Goal: Transaction & Acquisition: Purchase product/service

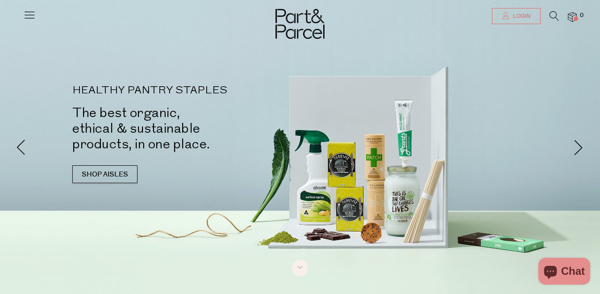
click at [516, 17] on span "Login" at bounding box center [520, 16] width 20 height 8
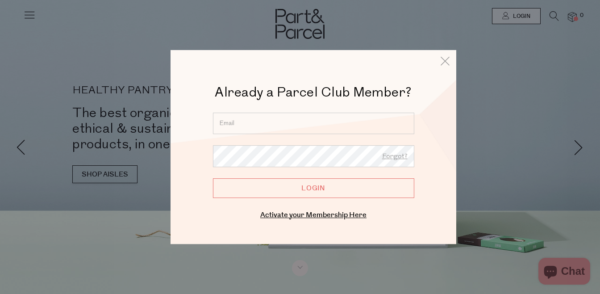
click at [283, 116] on input "email" at bounding box center [313, 122] width 201 height 21
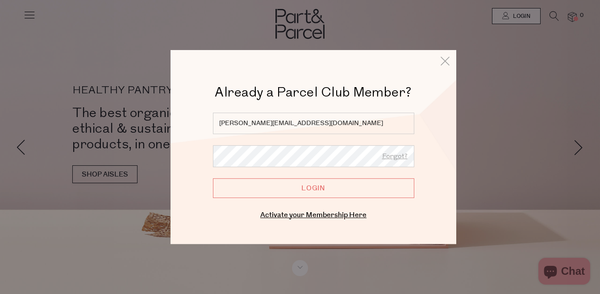
type input "[PERSON_NAME][EMAIL_ADDRESS][DOMAIN_NAME]"
click at [315, 195] on input "Login" at bounding box center [313, 188] width 201 height 20
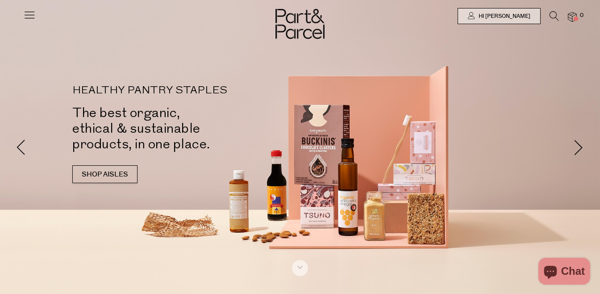
click at [570, 17] on img at bounding box center [572, 17] width 9 height 10
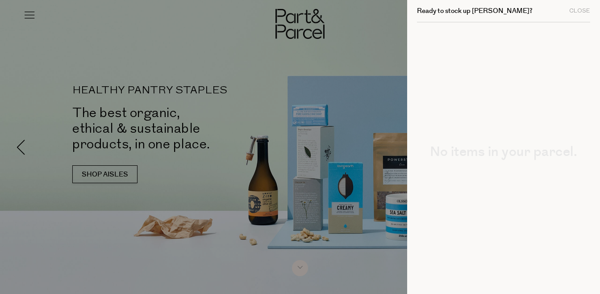
click at [334, 46] on div at bounding box center [300, 147] width 600 height 294
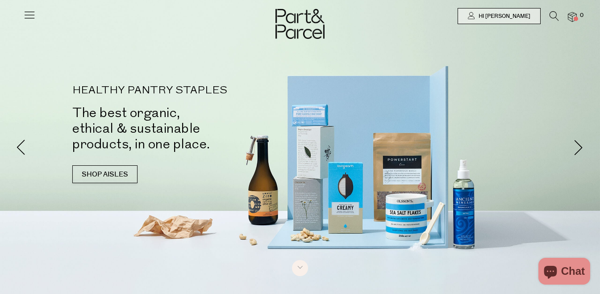
click at [25, 13] on icon at bounding box center [29, 14] width 12 height 12
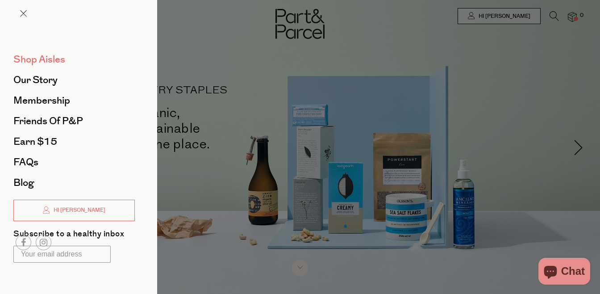
click at [52, 56] on span "Shop Aisles" at bounding box center [39, 59] width 52 height 14
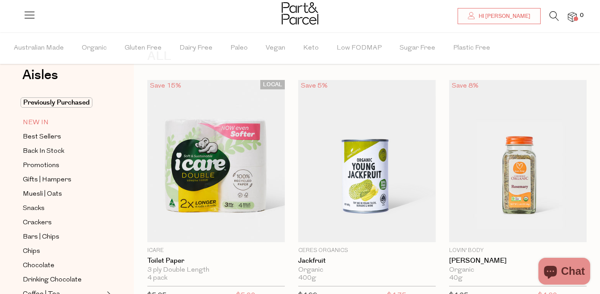
scroll to position [22, 0]
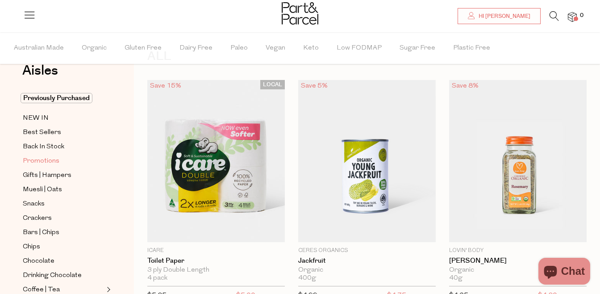
click at [53, 162] on span "Promotions" at bounding box center [41, 161] width 37 height 11
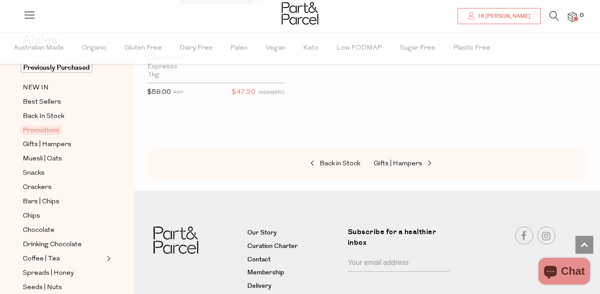
scroll to position [62, 0]
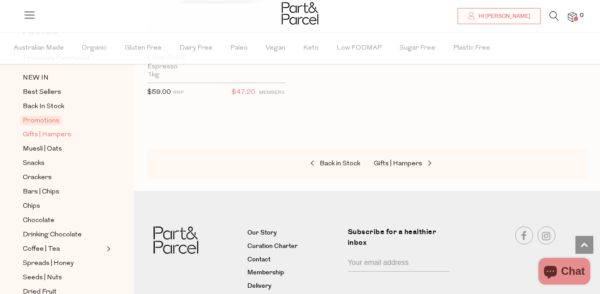
click at [57, 138] on span "Gifts | Hampers" at bounding box center [47, 134] width 49 height 11
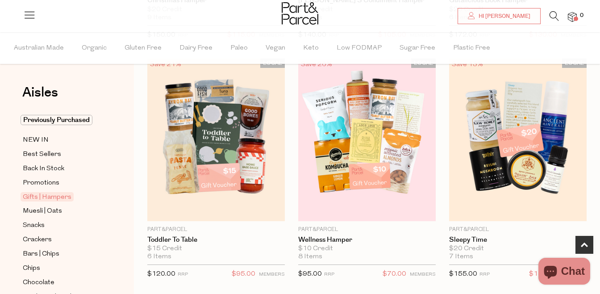
scroll to position [300, 0]
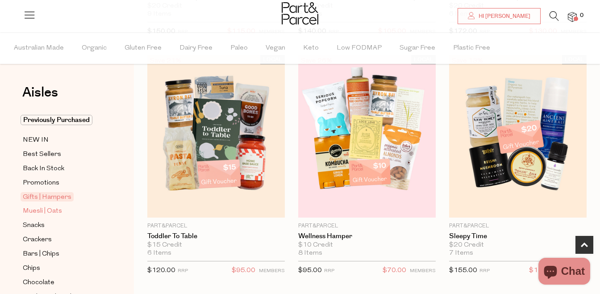
click at [58, 211] on span "Muesli | Oats" at bounding box center [42, 211] width 39 height 11
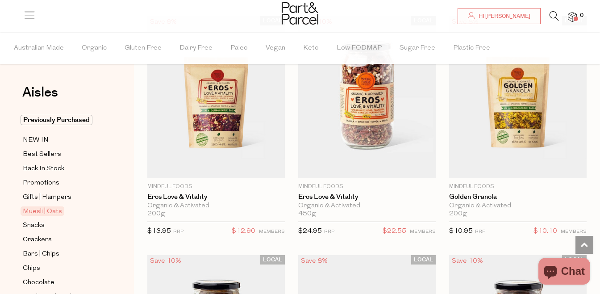
scroll to position [579, 0]
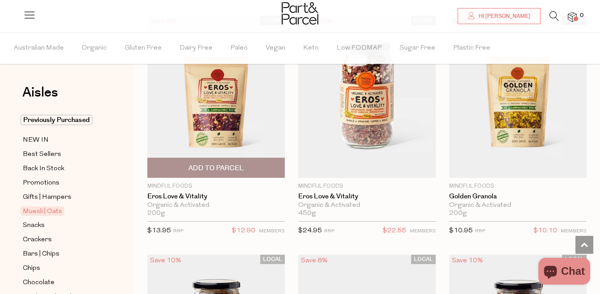
click at [204, 113] on img at bounding box center [215, 97] width 137 height 162
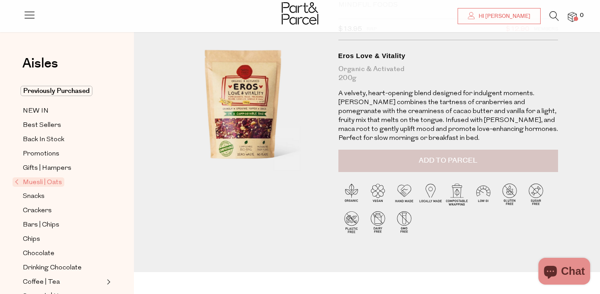
scroll to position [55, 0]
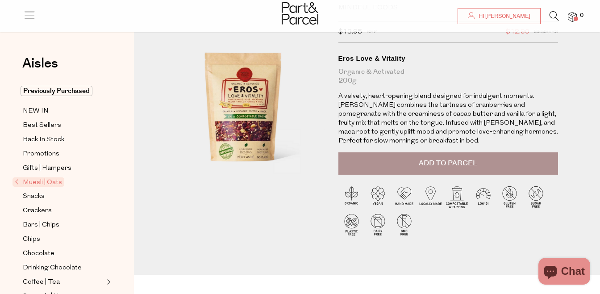
click at [458, 169] on button "Add to Parcel" at bounding box center [448, 163] width 220 height 22
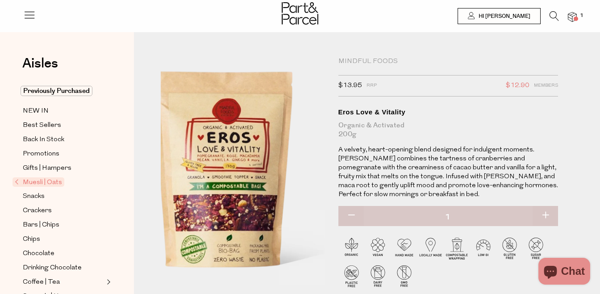
scroll to position [0, 0]
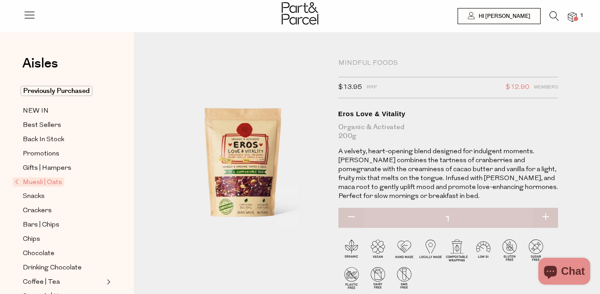
click at [572, 18] on img at bounding box center [572, 17] width 9 height 10
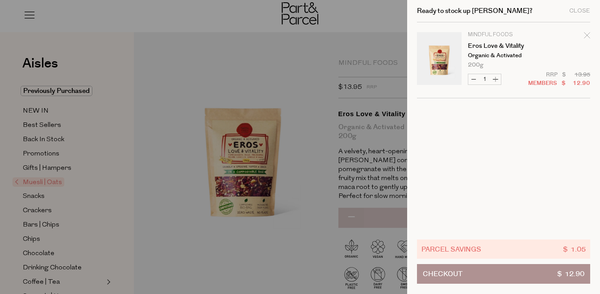
click at [500, 271] on button "Checkout $ 12.90" at bounding box center [503, 274] width 173 height 20
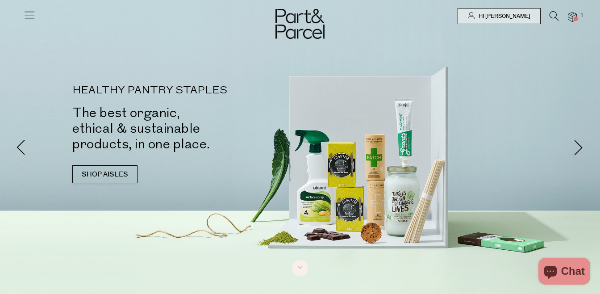
click at [32, 18] on icon at bounding box center [29, 14] width 12 height 12
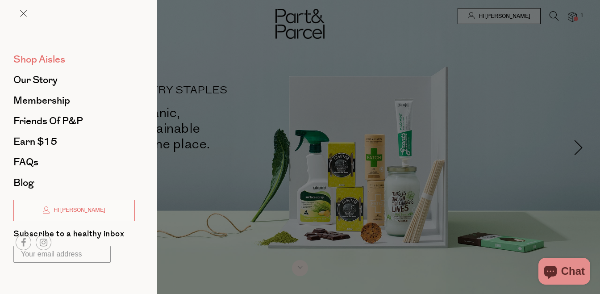
click at [57, 61] on span "Shop Aisles" at bounding box center [39, 59] width 52 height 14
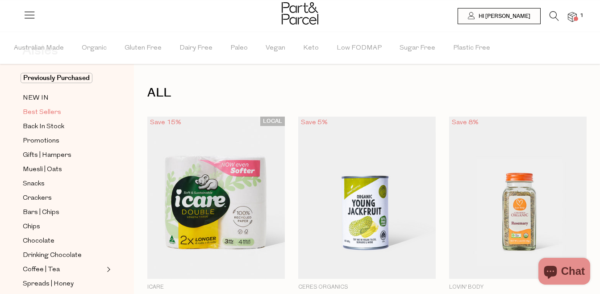
scroll to position [42, 0]
click at [52, 172] on span "Muesli | Oats" at bounding box center [42, 169] width 39 height 11
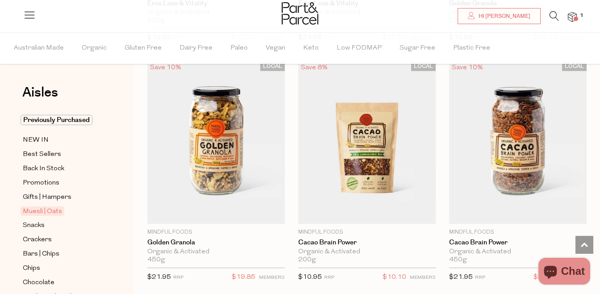
scroll to position [772, 0]
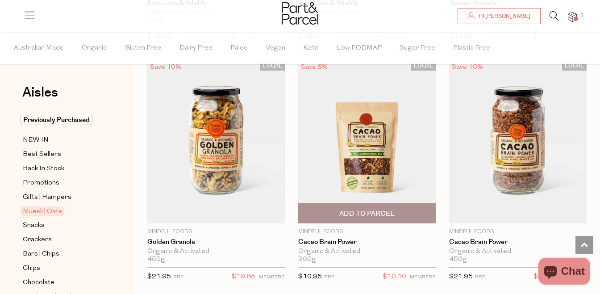
click at [370, 155] on img at bounding box center [366, 142] width 137 height 162
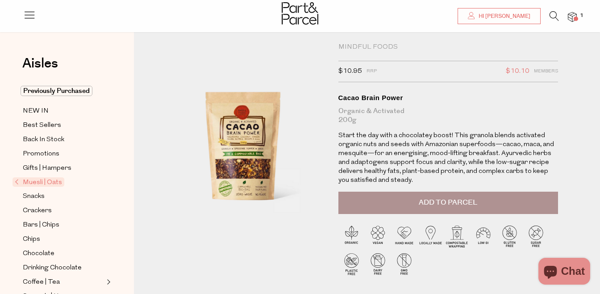
scroll to position [20, 0]
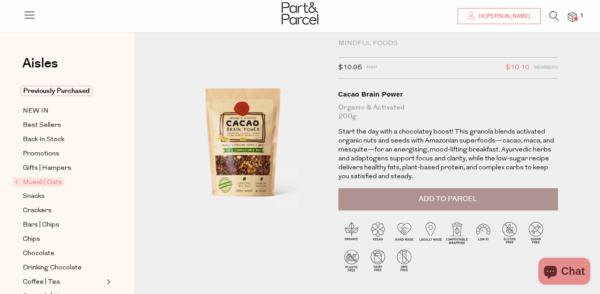
click at [443, 194] on span "Add to Parcel" at bounding box center [448, 199] width 58 height 10
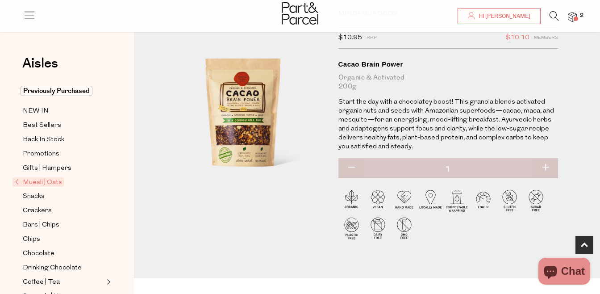
scroll to position [0, 0]
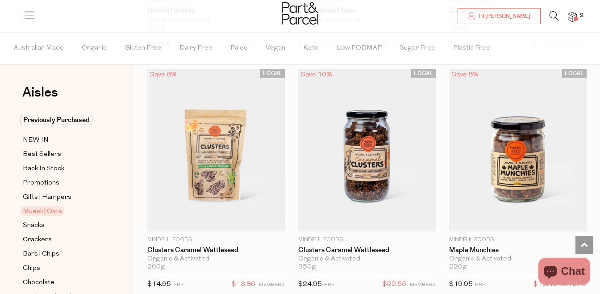
scroll to position [1004, 0]
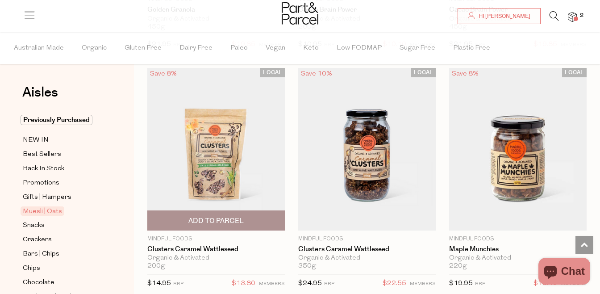
click at [232, 162] on img at bounding box center [215, 149] width 137 height 162
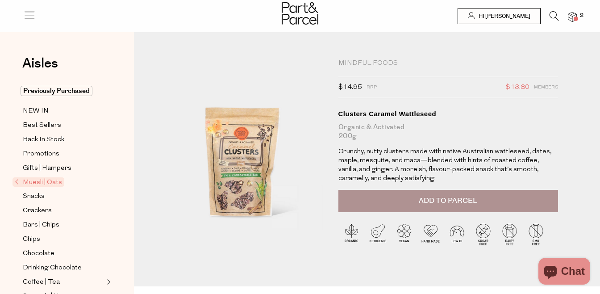
click at [477, 198] on button "Add to Parcel" at bounding box center [448, 201] width 220 height 22
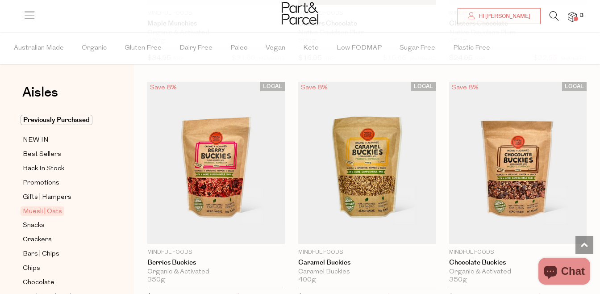
scroll to position [1470, 0]
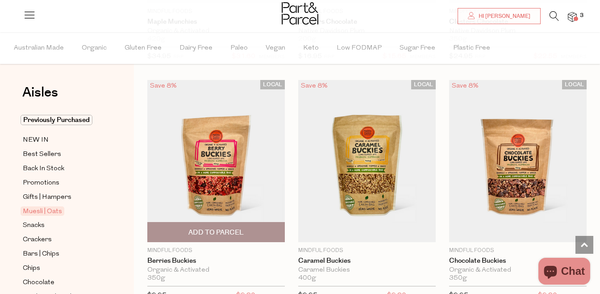
click at [232, 170] on img at bounding box center [215, 161] width 137 height 162
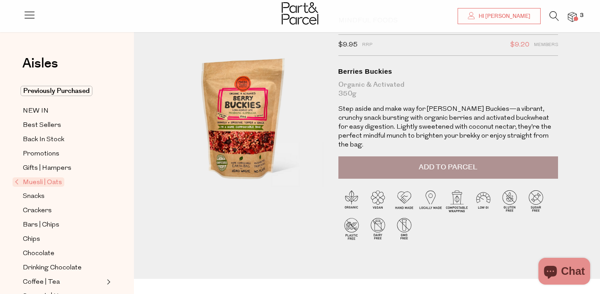
scroll to position [42, 0]
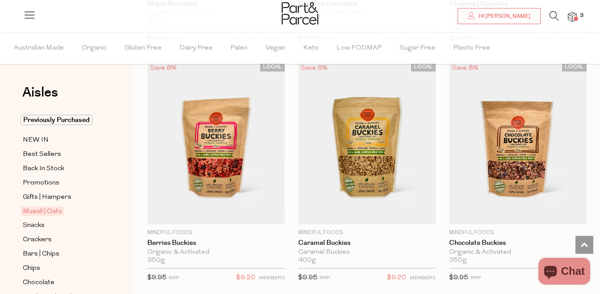
scroll to position [1486, 0]
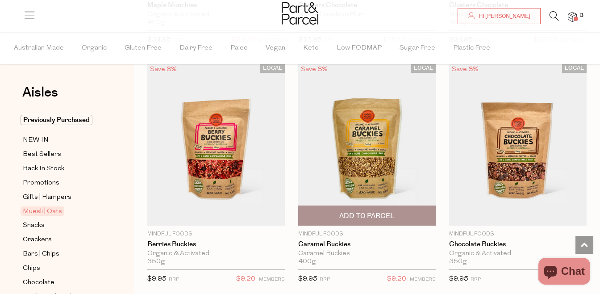
click at [370, 156] on img at bounding box center [366, 144] width 137 height 162
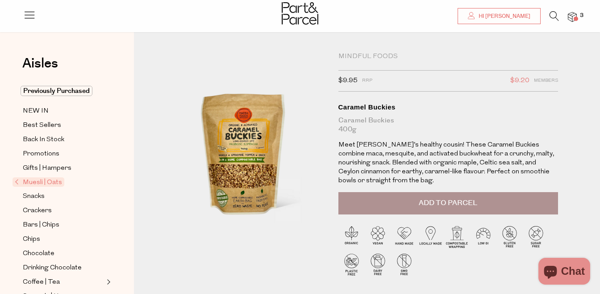
scroll to position [6, 0]
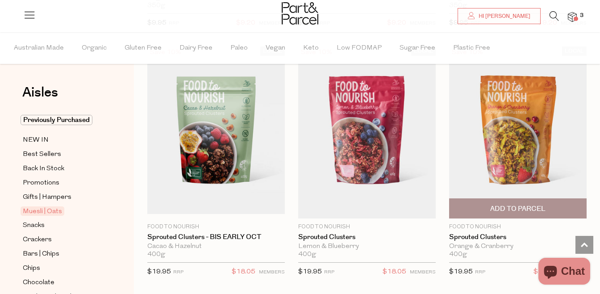
scroll to position [1749, 0]
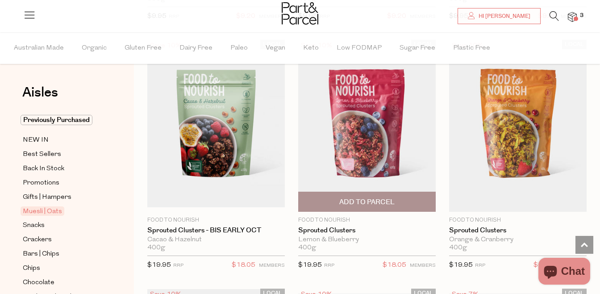
click at [356, 141] on img at bounding box center [366, 126] width 137 height 172
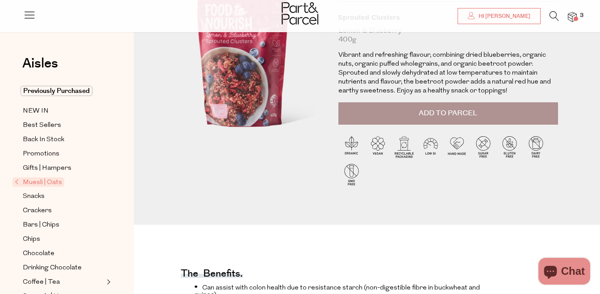
scroll to position [41, 0]
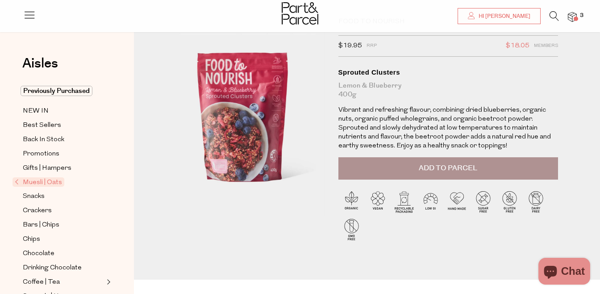
click at [411, 170] on button "Add to Parcel" at bounding box center [448, 168] width 220 height 22
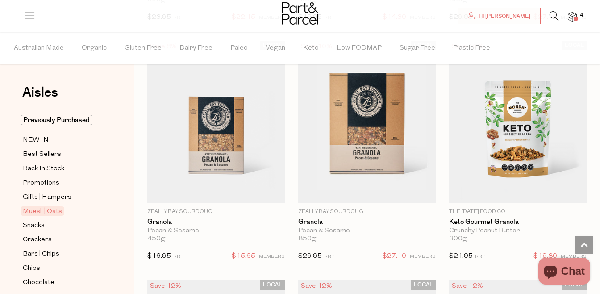
scroll to position [2723, 0]
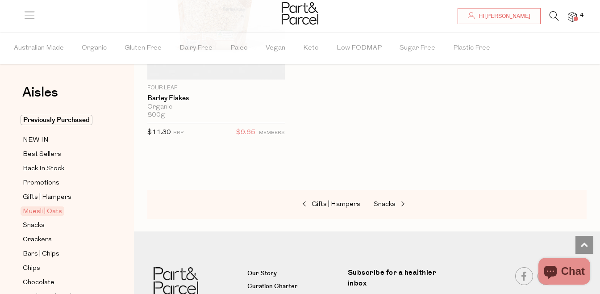
scroll to position [4278, 0]
click at [403, 199] on link "Snacks" at bounding box center [417, 205] width 89 height 12
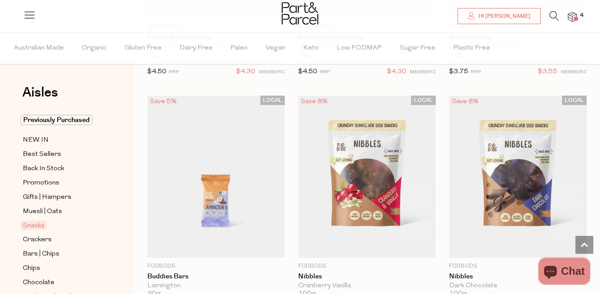
scroll to position [2194, 0]
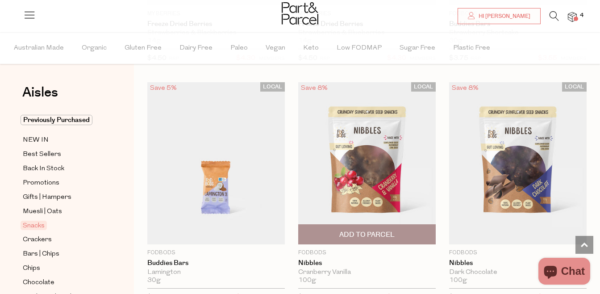
click at [353, 175] on img at bounding box center [366, 163] width 137 height 162
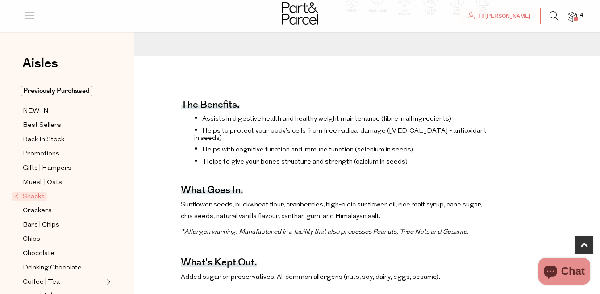
scroll to position [240, 0]
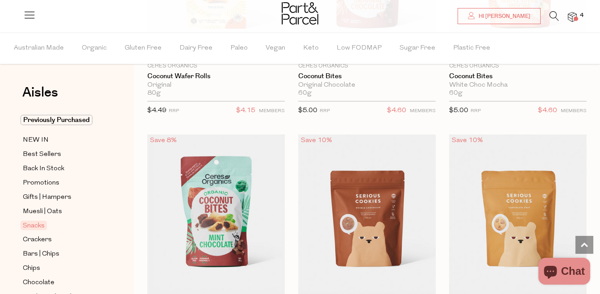
scroll to position [2495, 0]
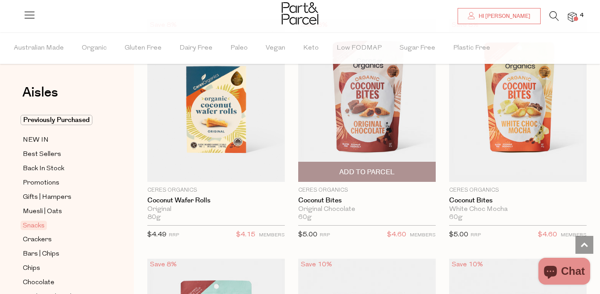
click at [352, 171] on span "Add To Parcel" at bounding box center [366, 171] width 55 height 9
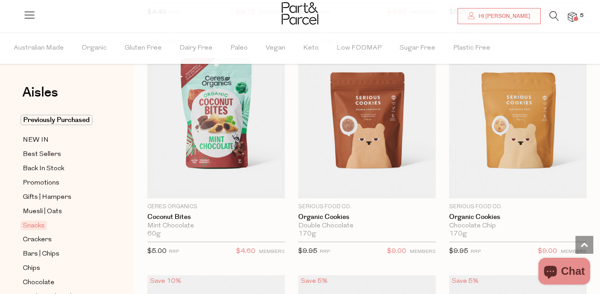
scroll to position [2726, 0]
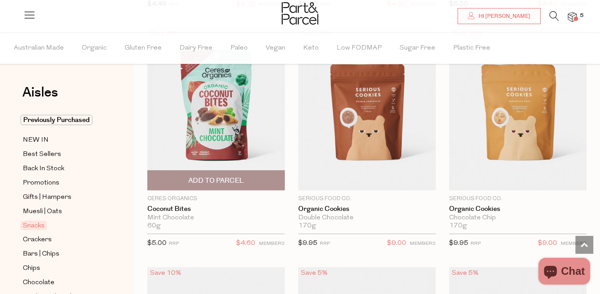
click at [232, 179] on span "Add To Parcel" at bounding box center [215, 180] width 55 height 9
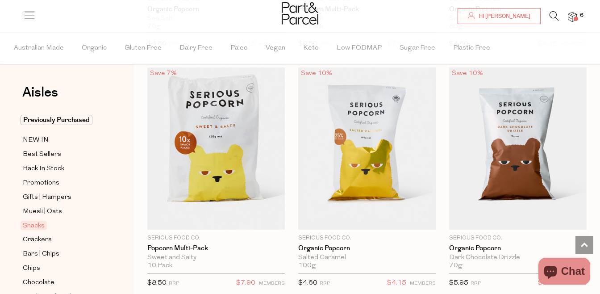
scroll to position [3642, 0]
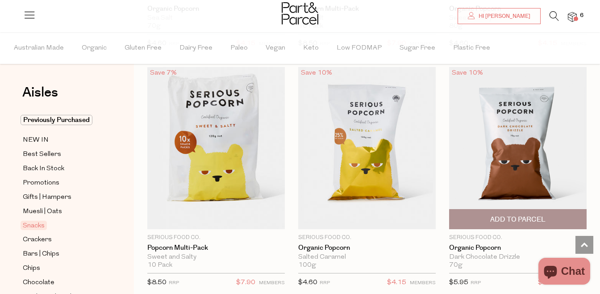
click at [516, 215] on span "Add To Parcel" at bounding box center [517, 219] width 55 height 9
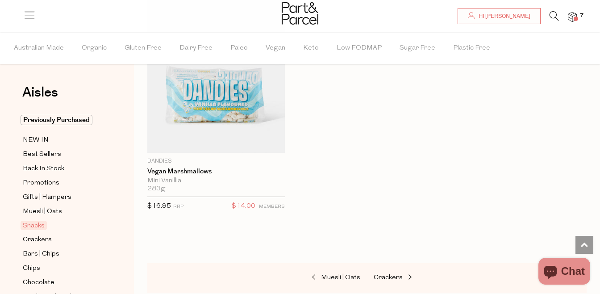
scroll to position [5683, 0]
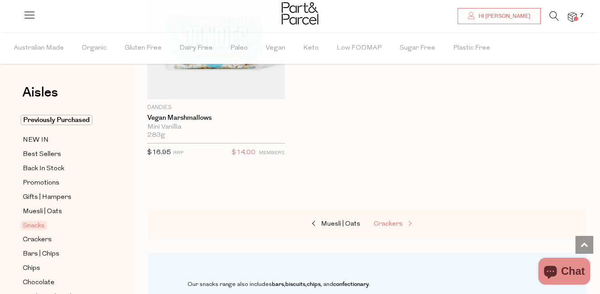
click at [408, 220] on span at bounding box center [408, 223] width 12 height 7
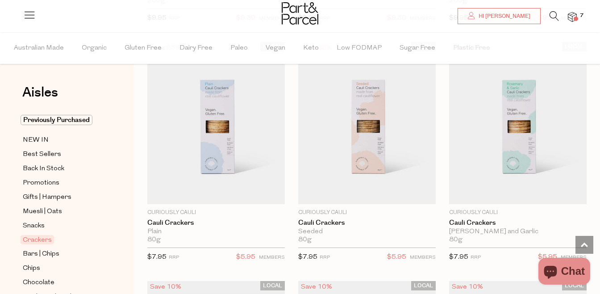
scroll to position [2488, 0]
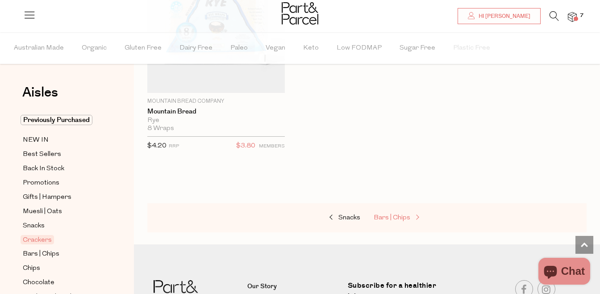
click at [403, 215] on span "Bars | Chips" at bounding box center [391, 217] width 37 height 7
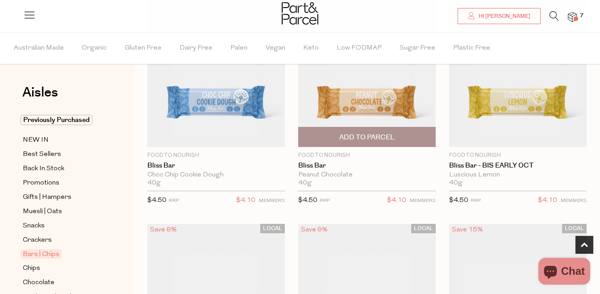
scroll to position [379, 0]
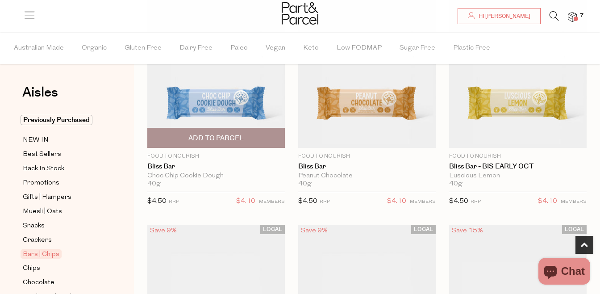
click at [245, 108] on img at bounding box center [215, 67] width 137 height 162
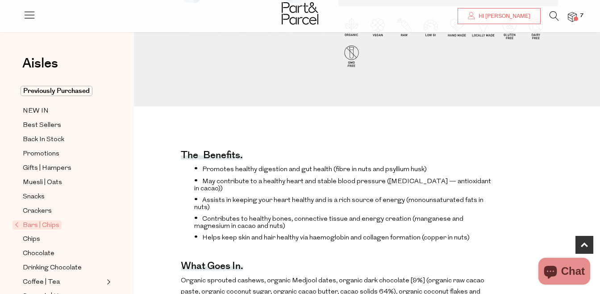
scroll to position [220, 0]
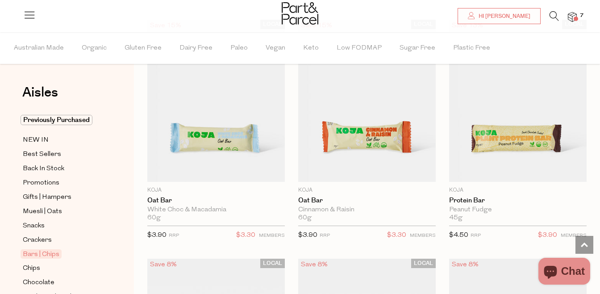
scroll to position [833, 0]
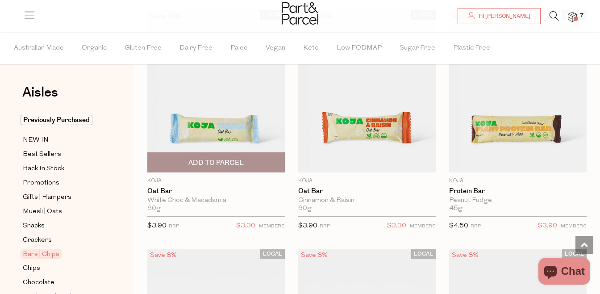
click at [237, 165] on span "Add To Parcel" at bounding box center [215, 162] width 55 height 9
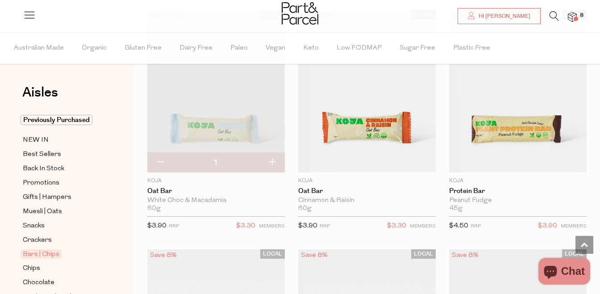
click at [267, 163] on button "button" at bounding box center [271, 163] width 25 height 20
type input "2"
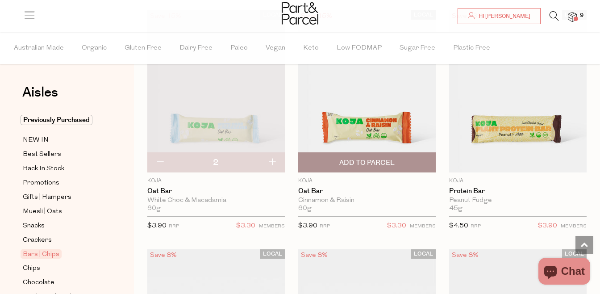
click at [348, 128] on img at bounding box center [366, 91] width 137 height 162
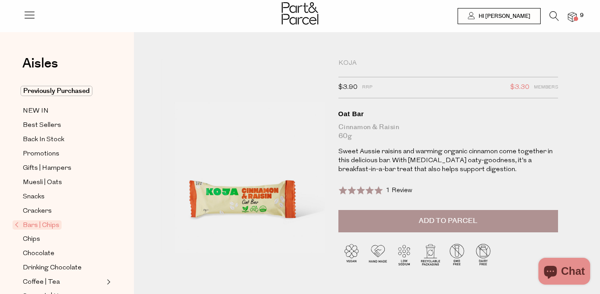
click at [440, 226] on button "Add to Parcel" at bounding box center [448, 221] width 220 height 22
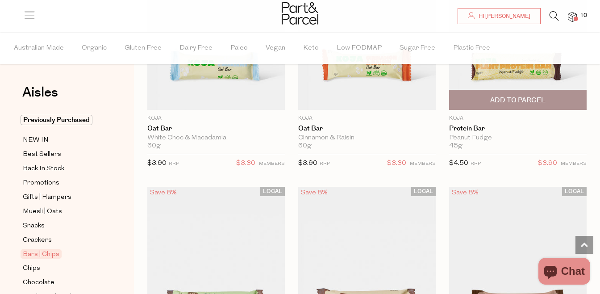
type input "2"
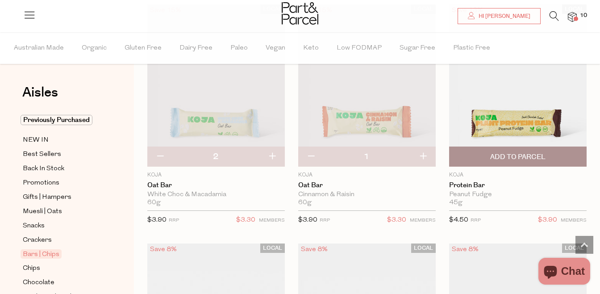
scroll to position [837, 0]
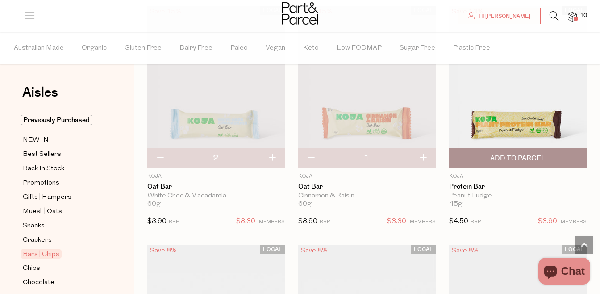
click at [540, 162] on span "Add To Parcel" at bounding box center [517, 157] width 55 height 9
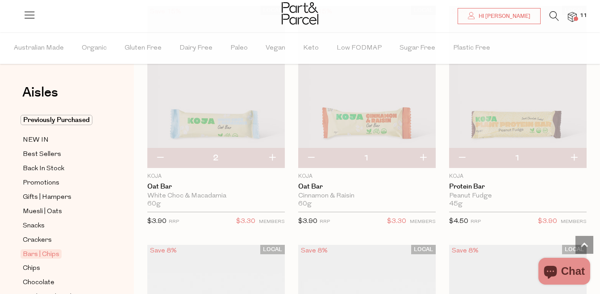
click at [576, 155] on button "button" at bounding box center [573, 158] width 25 height 20
type input "2"
click at [571, 160] on button "button" at bounding box center [573, 158] width 25 height 20
type input "3"
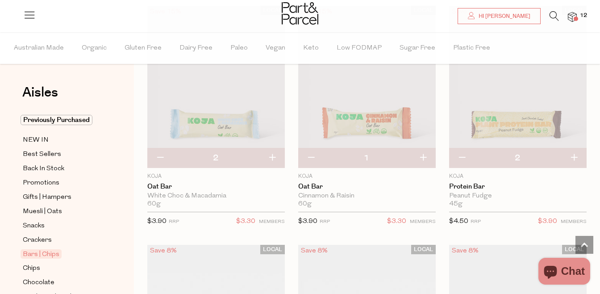
type input "3"
click at [573, 158] on button "button" at bounding box center [573, 158] width 25 height 20
type input "4"
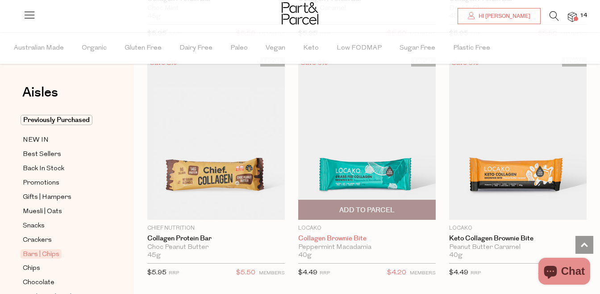
scroll to position [1319, 0]
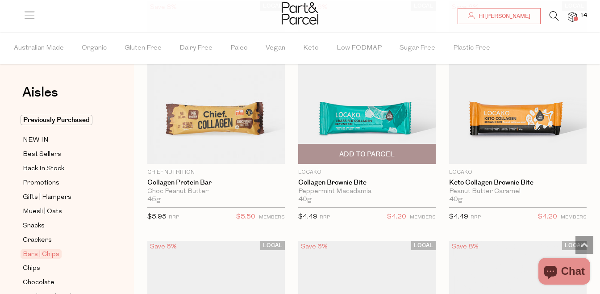
click at [401, 154] on span "Add To Parcel" at bounding box center [367, 153] width 132 height 19
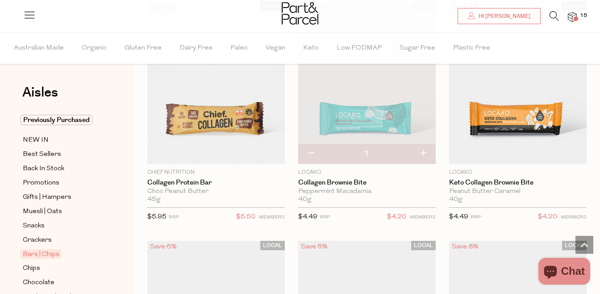
click at [425, 148] on button "button" at bounding box center [422, 154] width 25 height 20
type input "2"
click at [425, 148] on button "button" at bounding box center [422, 154] width 25 height 20
type input "3"
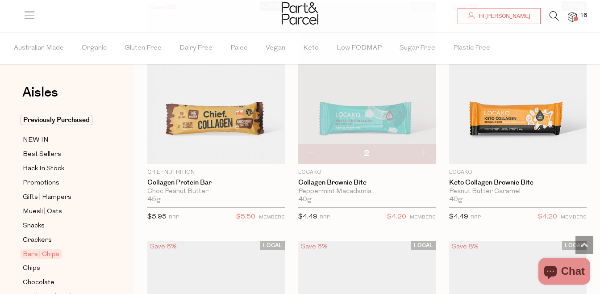
type input "3"
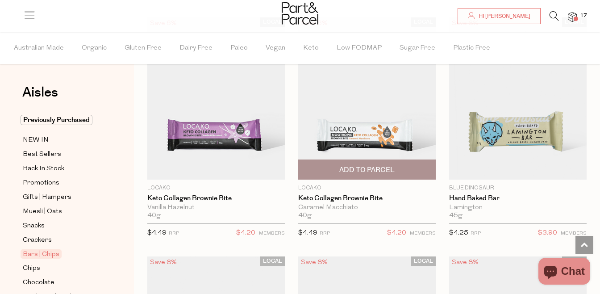
scroll to position [1543, 0]
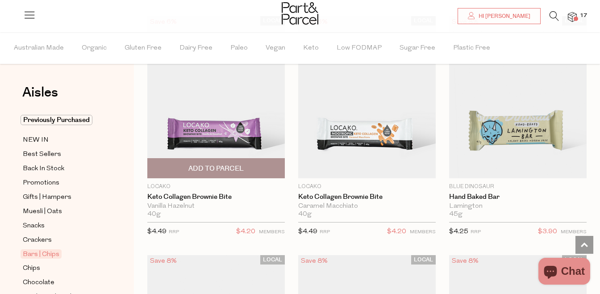
click at [220, 167] on span "Add To Parcel" at bounding box center [215, 168] width 55 height 9
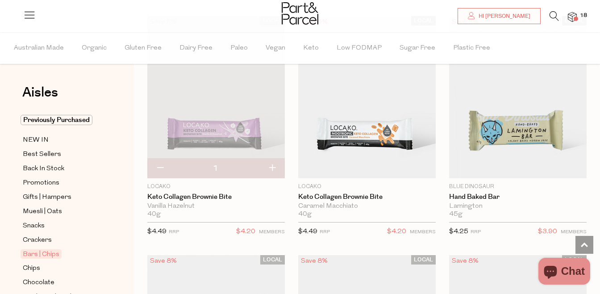
click at [274, 169] on button "button" at bounding box center [271, 168] width 25 height 20
type input "2"
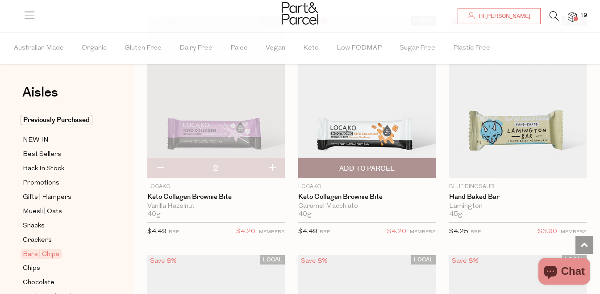
click at [397, 167] on span "Add To Parcel" at bounding box center [367, 167] width 132 height 19
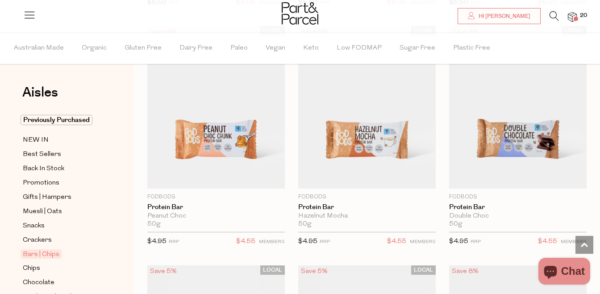
scroll to position [2967, 0]
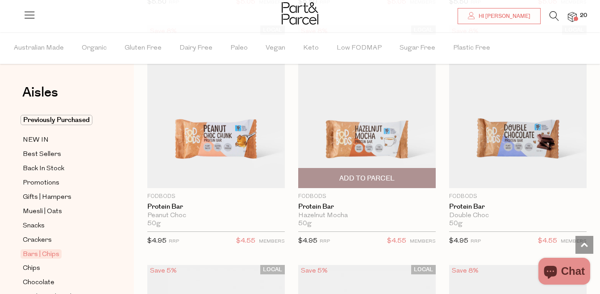
click at [366, 178] on span "Add To Parcel" at bounding box center [366, 178] width 55 height 9
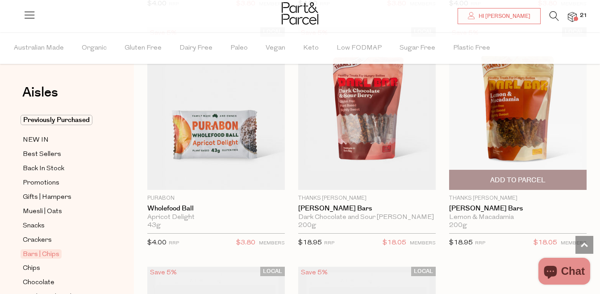
scroll to position [3684, 0]
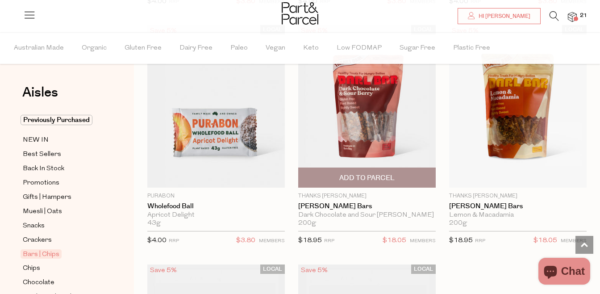
click at [385, 177] on span "Add To Parcel" at bounding box center [366, 177] width 55 height 9
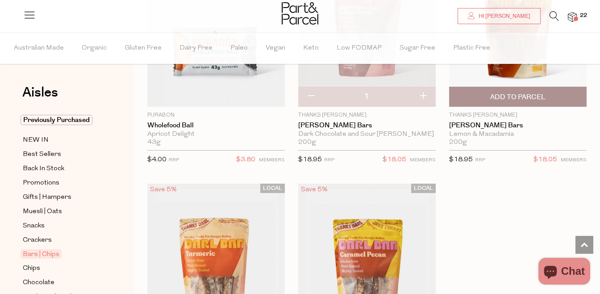
scroll to position [3771, 0]
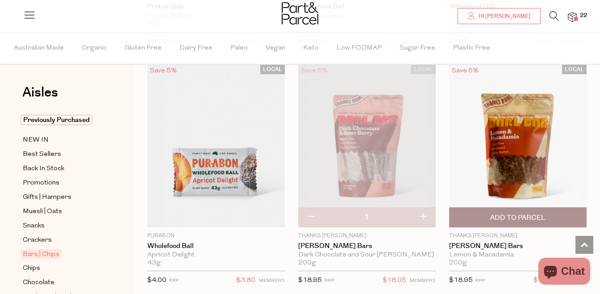
scroll to position [3627, 0]
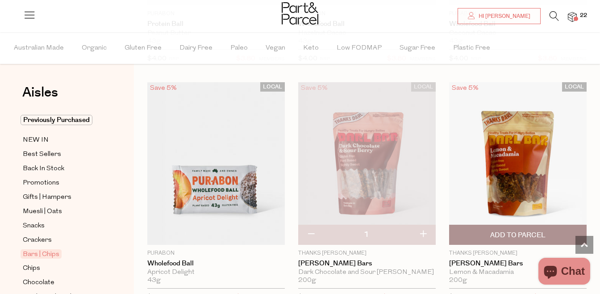
click at [510, 230] on span "Add To Parcel" at bounding box center [517, 234] width 55 height 9
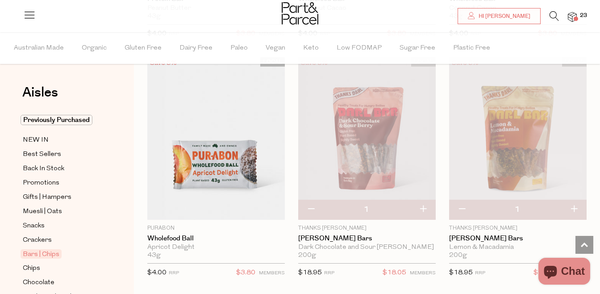
scroll to position [3660, 0]
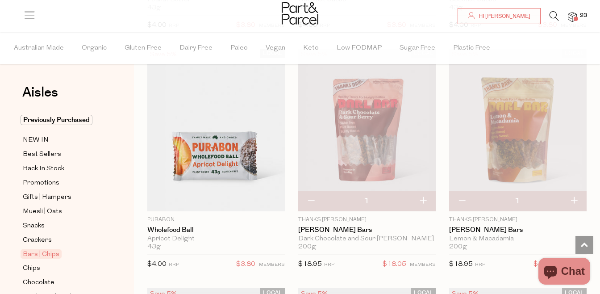
click at [288, 189] on div "LOCAL Save 5% 1 Add to Parcel Thanks Darl Darl Bars Dark Chocolate and Sour Ber…" at bounding box center [360, 161] width 151 height 225
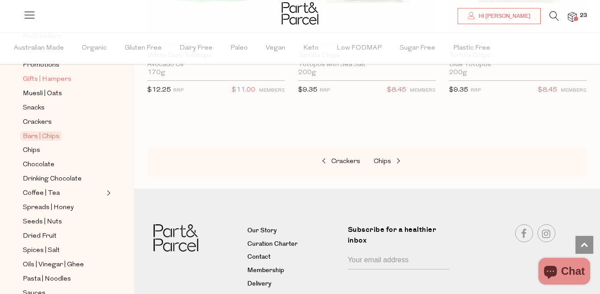
scroll to position [123, 0]
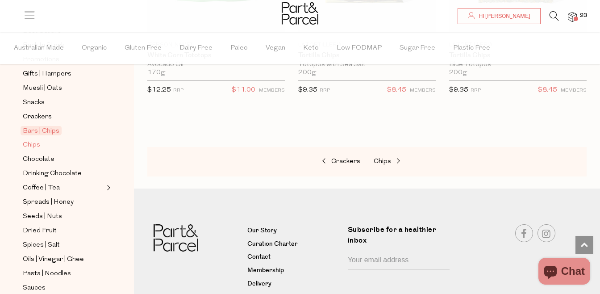
click at [33, 145] on span "Chips" at bounding box center [31, 145] width 17 height 11
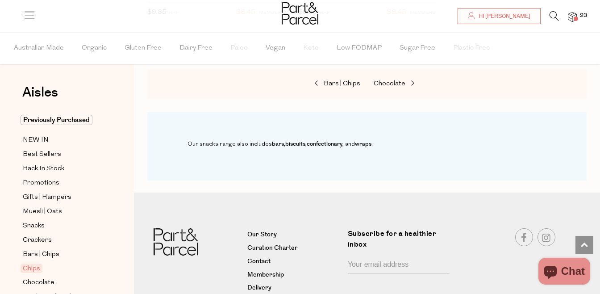
scroll to position [1552, 0]
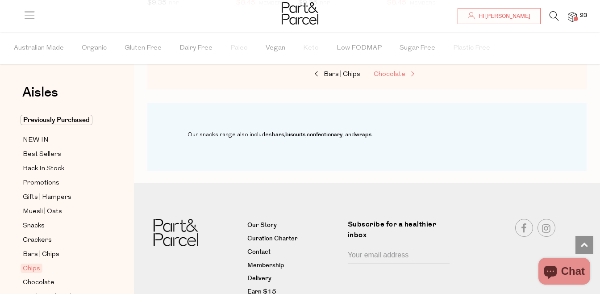
click at [390, 75] on span "Chocolate" at bounding box center [389, 74] width 32 height 7
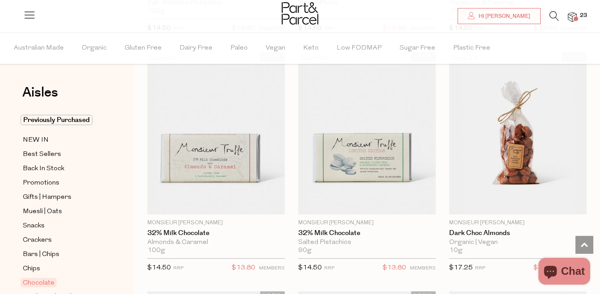
scroll to position [2733, 0]
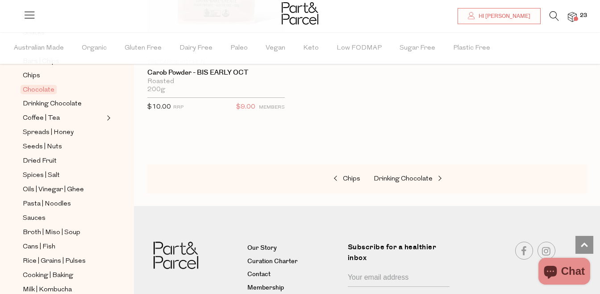
scroll to position [193, 0]
click at [69, 102] on span "Drinking Chocolate" at bounding box center [52, 103] width 59 height 11
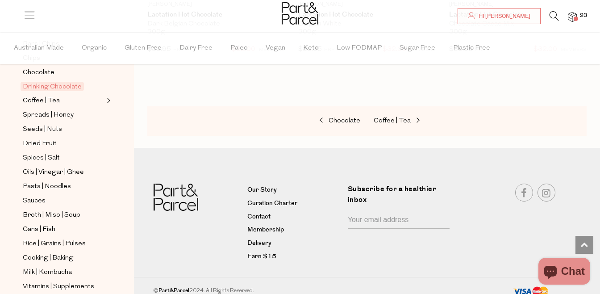
scroll to position [207, 0]
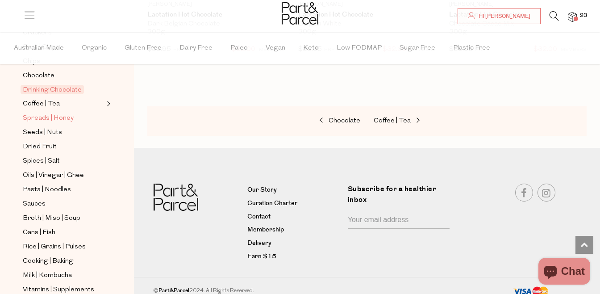
click at [62, 117] on span "Spreads | Honey" at bounding box center [48, 118] width 51 height 11
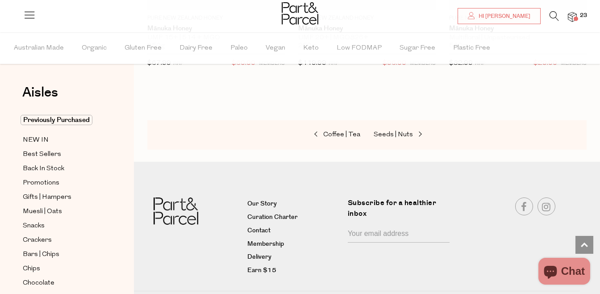
scroll to position [3411, 0]
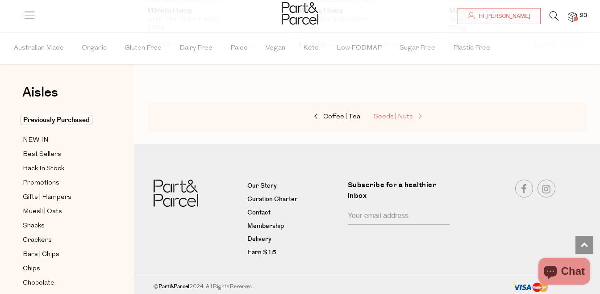
click at [413, 113] on span at bounding box center [419, 116] width 12 height 7
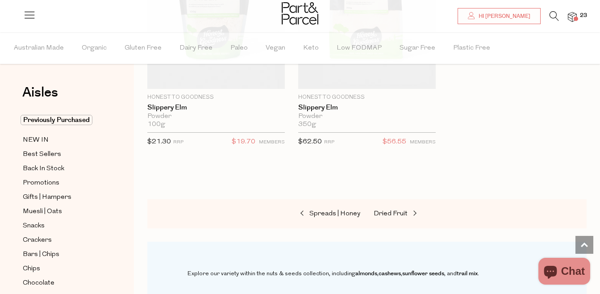
scroll to position [3780, 0]
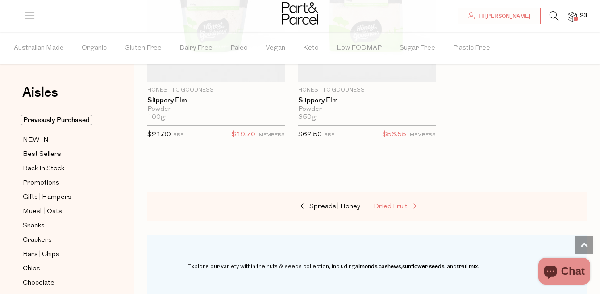
click at [399, 206] on span "Dried Fruit" at bounding box center [390, 206] width 34 height 7
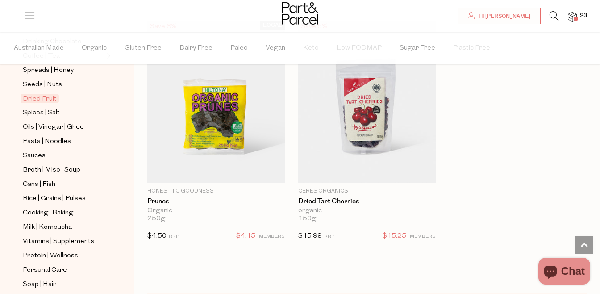
scroll to position [256, 0]
click at [39, 155] on span "Sauces" at bounding box center [34, 155] width 23 height 11
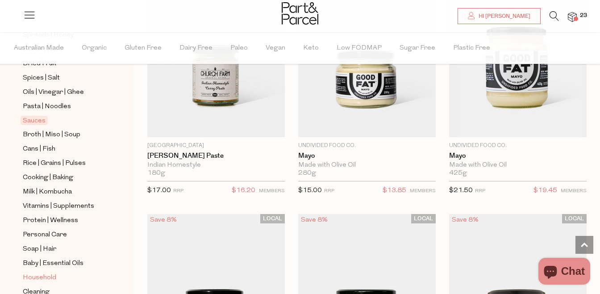
scroll to position [286, 0]
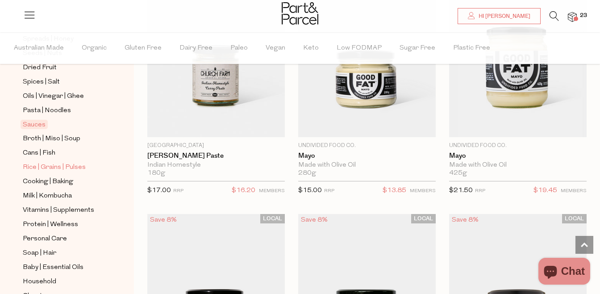
click at [51, 166] on span "Rice | Grains | Pulses" at bounding box center [54, 167] width 63 height 11
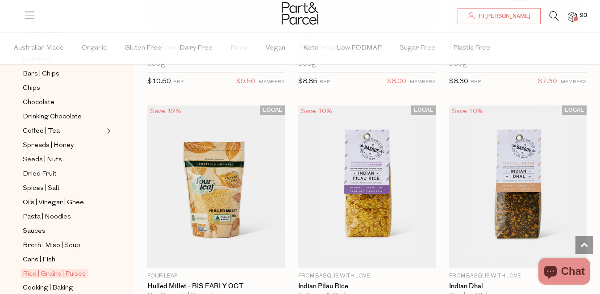
scroll to position [361, 0]
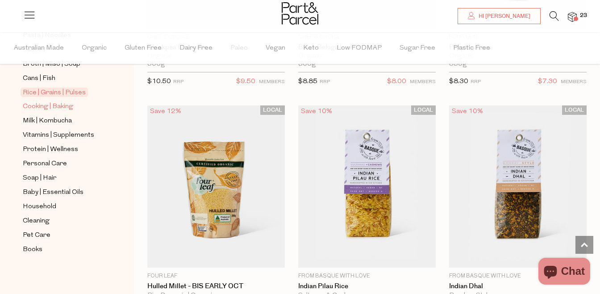
click at [64, 108] on span "Cooking | Baking" at bounding box center [48, 106] width 50 height 11
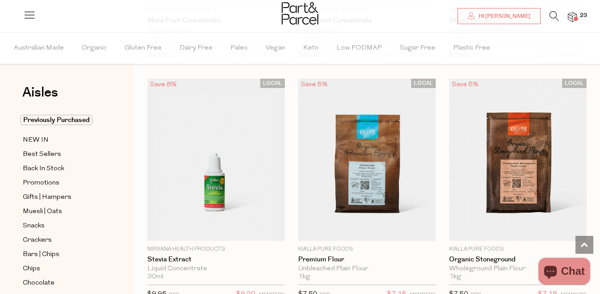
scroll to position [3631, 0]
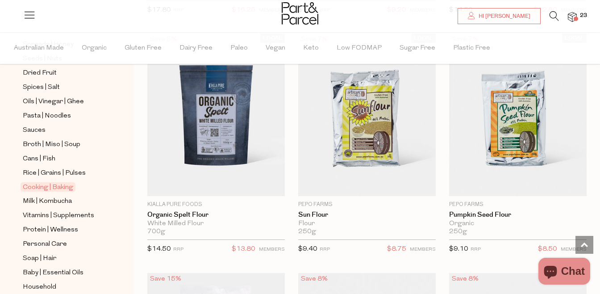
scroll to position [286, 0]
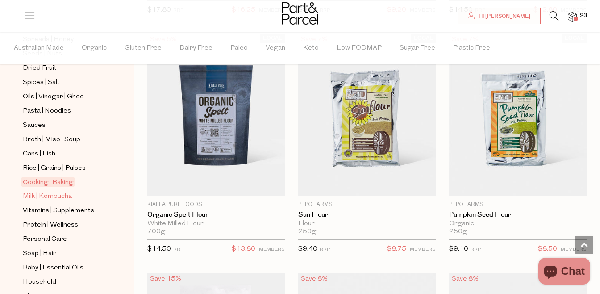
click at [66, 195] on span "Milk | Kombucha" at bounding box center [47, 196] width 49 height 11
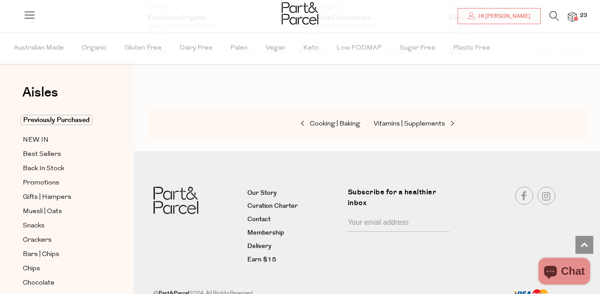
scroll to position [2706, 0]
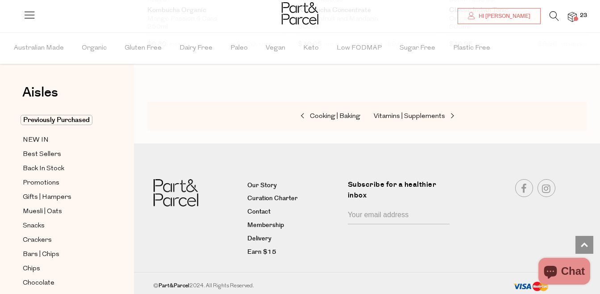
click at [411, 108] on div "Cooking | Baking Vitamins | Supplements" at bounding box center [366, 116] width 439 height 29
click at [410, 111] on link "Vitamins | Supplements" at bounding box center [417, 117] width 89 height 12
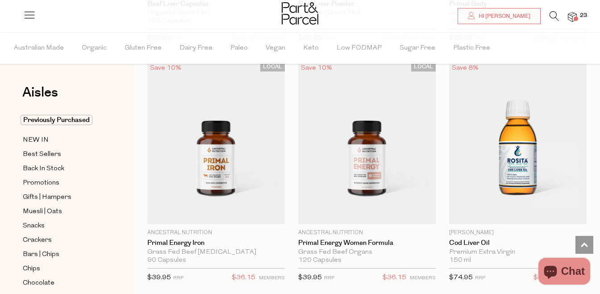
scroll to position [3658, 0]
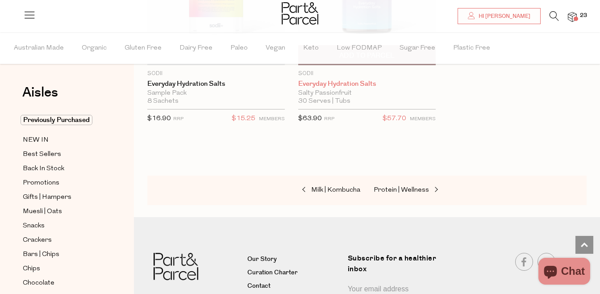
scroll to position [5254, 0]
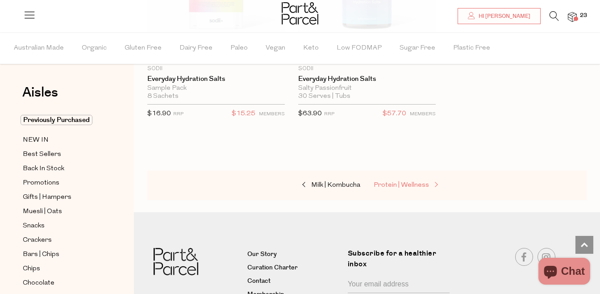
click at [408, 182] on span "Protein | Wellness" at bounding box center [400, 185] width 55 height 7
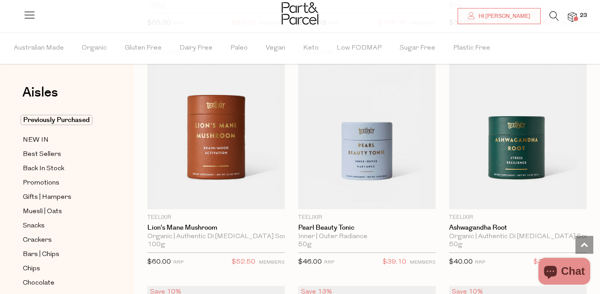
scroll to position [3202, 0]
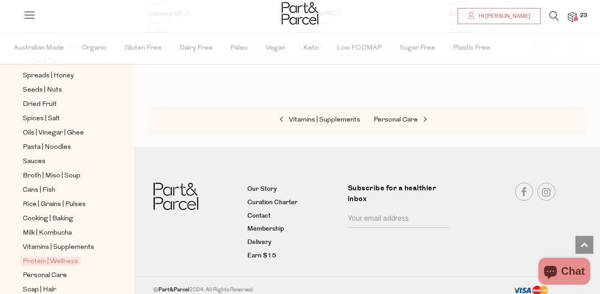
scroll to position [361, 0]
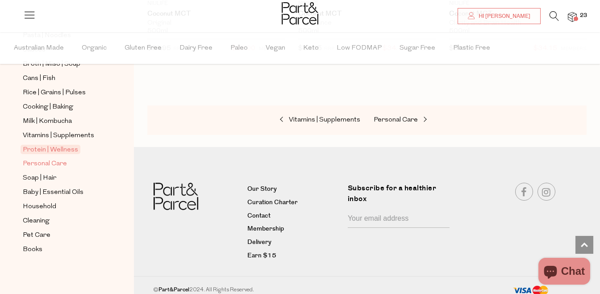
click at [63, 164] on span "Personal Care" at bounding box center [45, 163] width 44 height 11
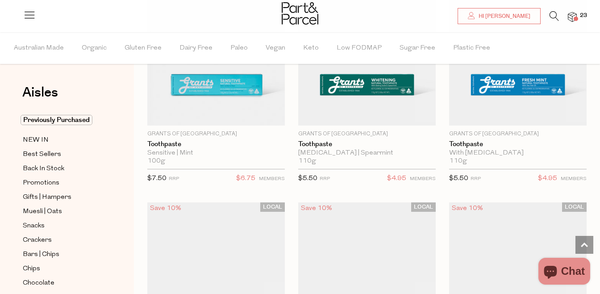
scroll to position [2541, 0]
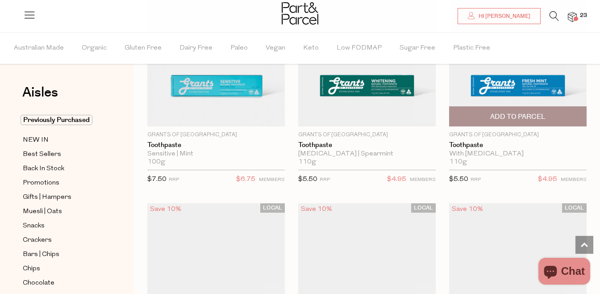
click at [535, 112] on span "Add To Parcel" at bounding box center [517, 116] width 55 height 9
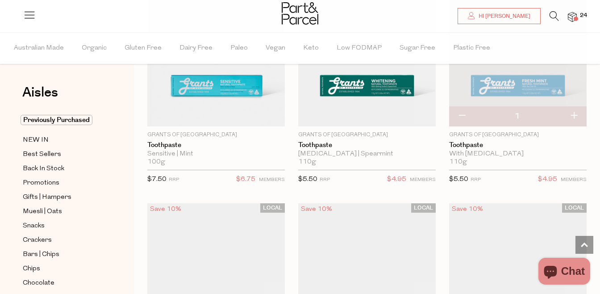
click at [574, 113] on button "button" at bounding box center [573, 116] width 25 height 20
type input "2"
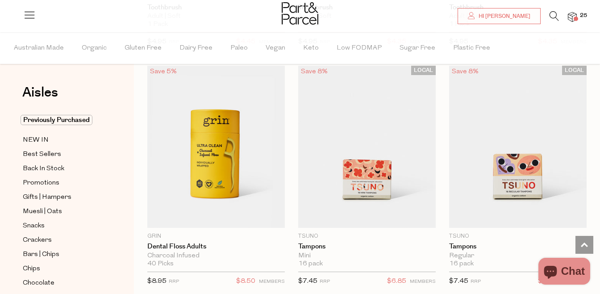
scroll to position [3398, 0]
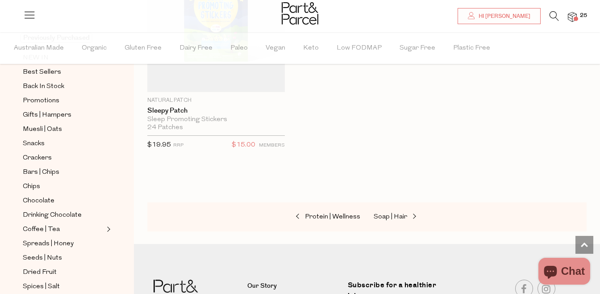
scroll to position [7363, 0]
click at [398, 213] on span "Soap | Hair" at bounding box center [389, 216] width 33 height 7
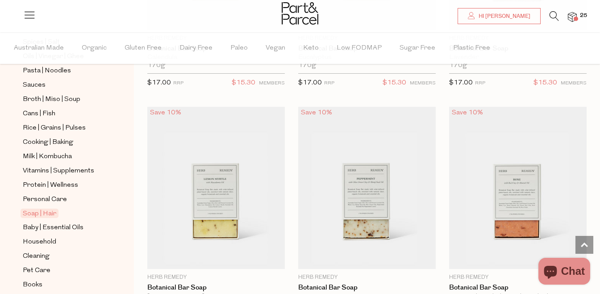
scroll to position [361, 0]
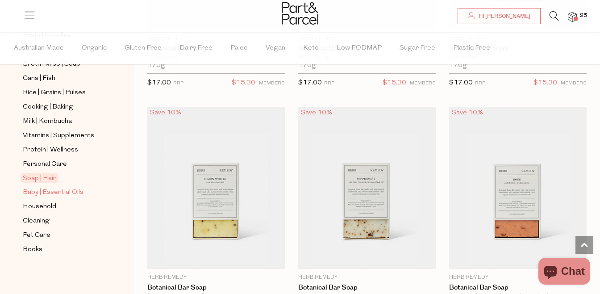
click at [79, 191] on span "Baby | Essential Oils" at bounding box center [53, 192] width 61 height 11
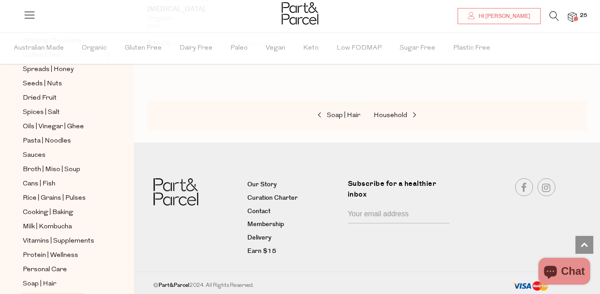
scroll to position [361, 0]
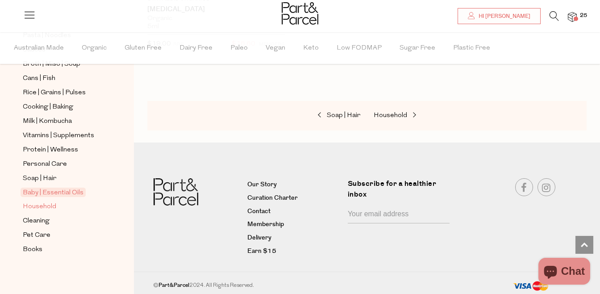
click at [51, 204] on span "Household" at bounding box center [39, 206] width 33 height 11
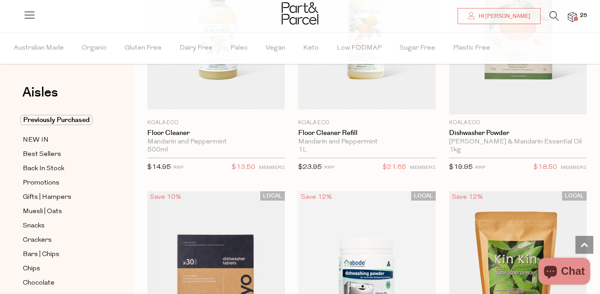
scroll to position [2170, 0]
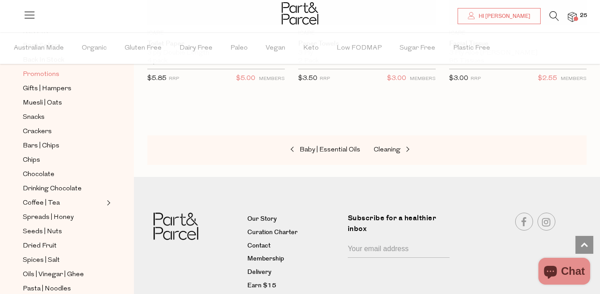
scroll to position [361, 0]
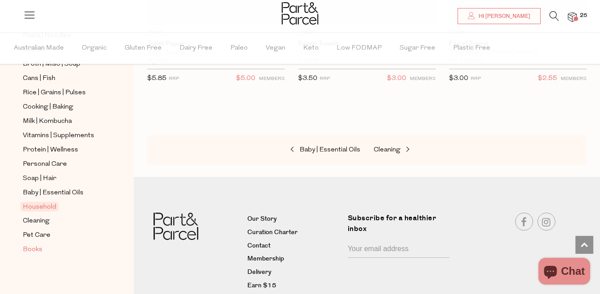
click at [34, 247] on span "Books" at bounding box center [33, 249] width 20 height 11
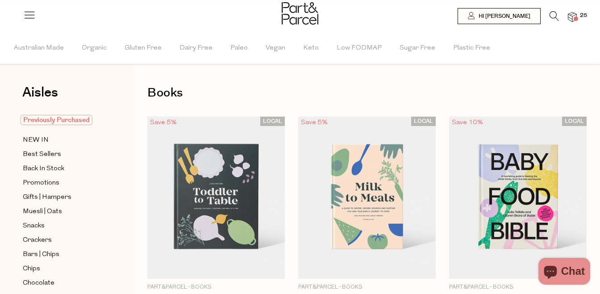
click at [68, 123] on span "Previously Purchased" at bounding box center [57, 120] width 72 height 10
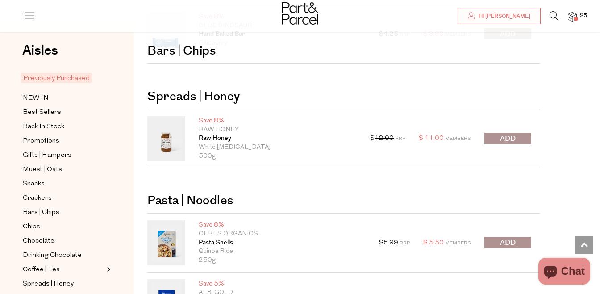
scroll to position [742, 0]
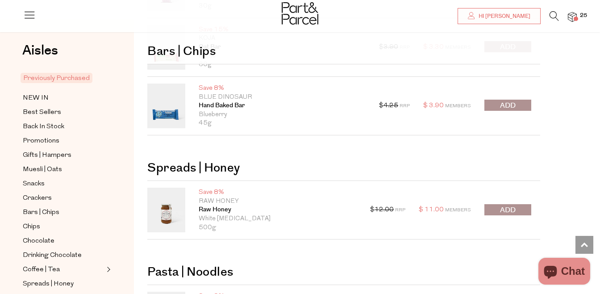
click at [576, 17] on span at bounding box center [575, 19] width 4 height 4
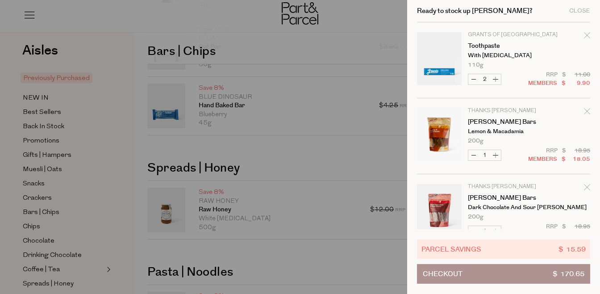
click at [454, 270] on span "Checkout" at bounding box center [443, 273] width 40 height 19
